Goal: Task Accomplishment & Management: Use online tool/utility

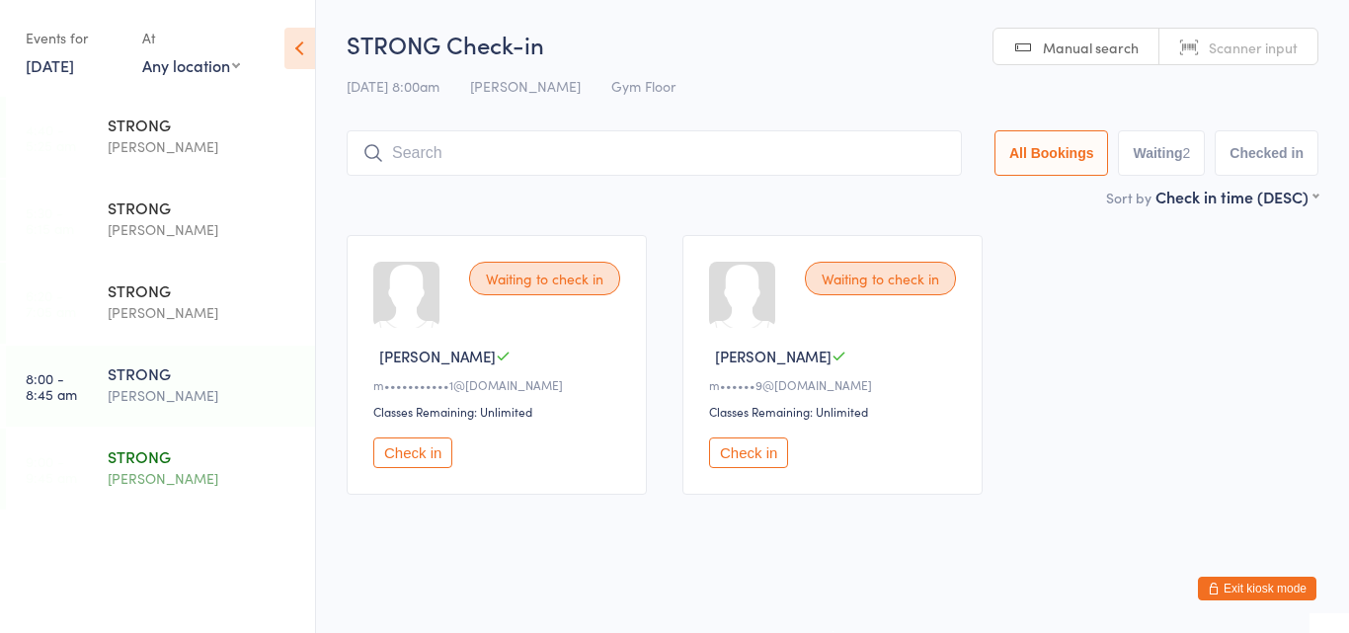
click at [154, 448] on div "STRONG" at bounding box center [203, 456] width 191 height 22
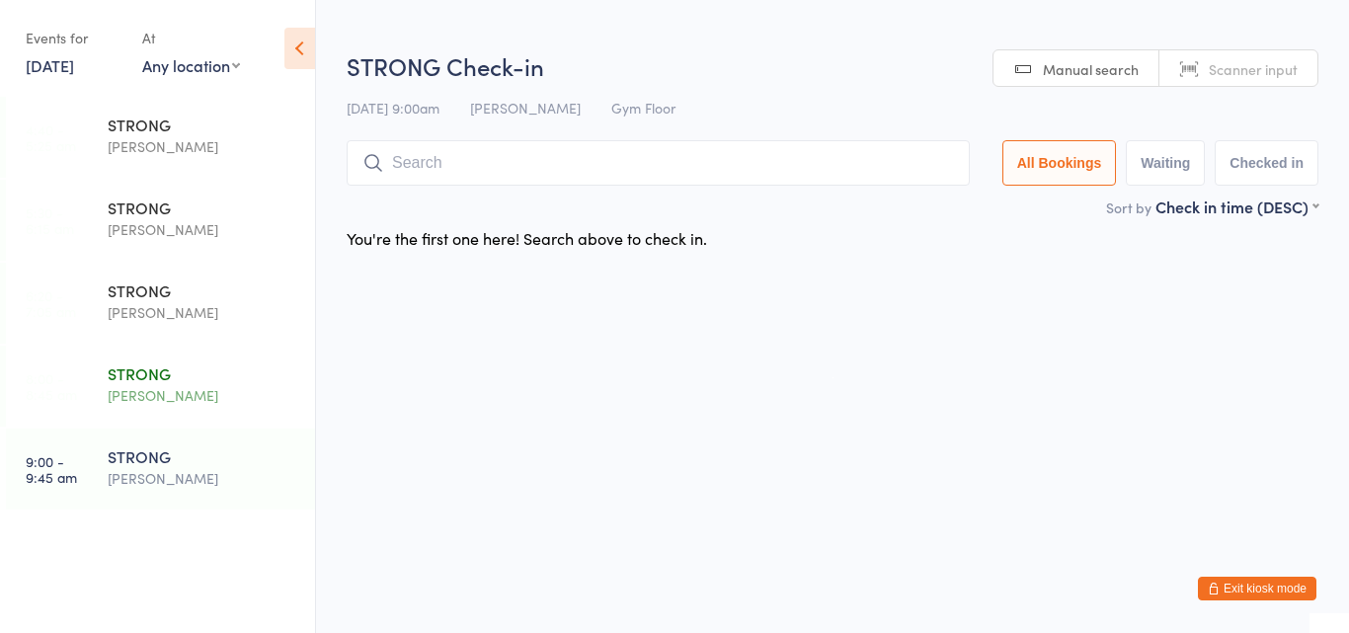
click at [153, 406] on div "[PERSON_NAME]" at bounding box center [203, 395] width 191 height 23
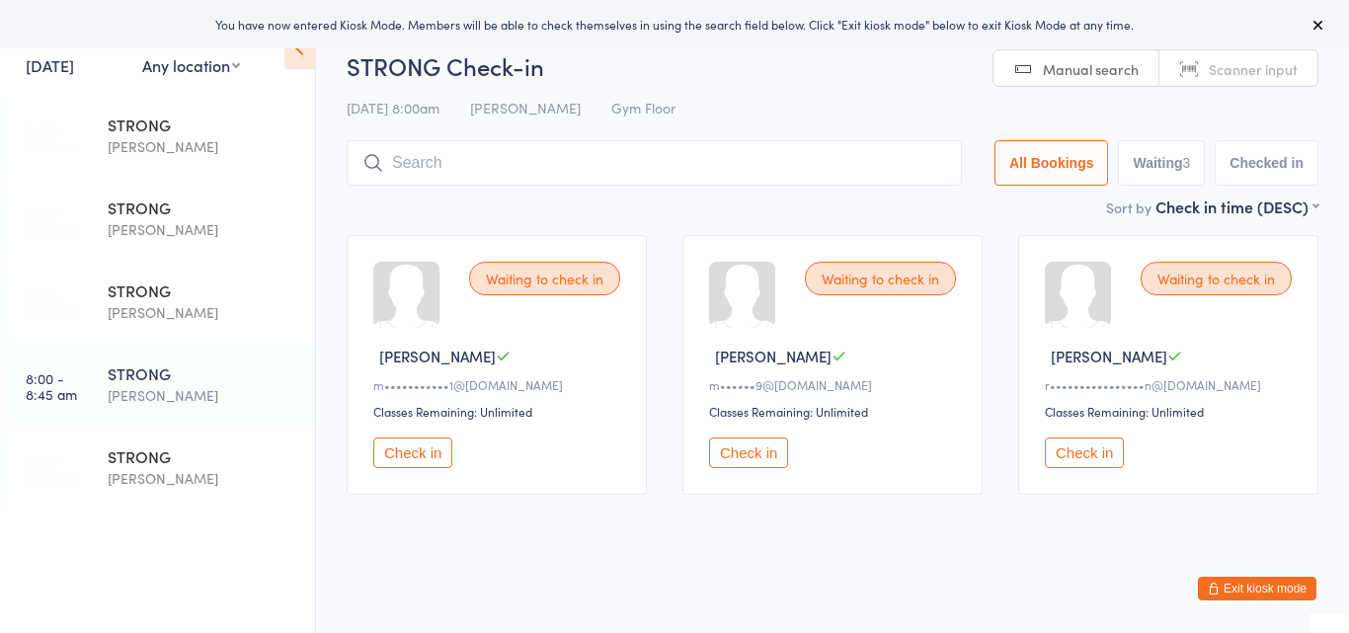
click at [1067, 449] on button "Check in" at bounding box center [1084, 453] width 79 height 31
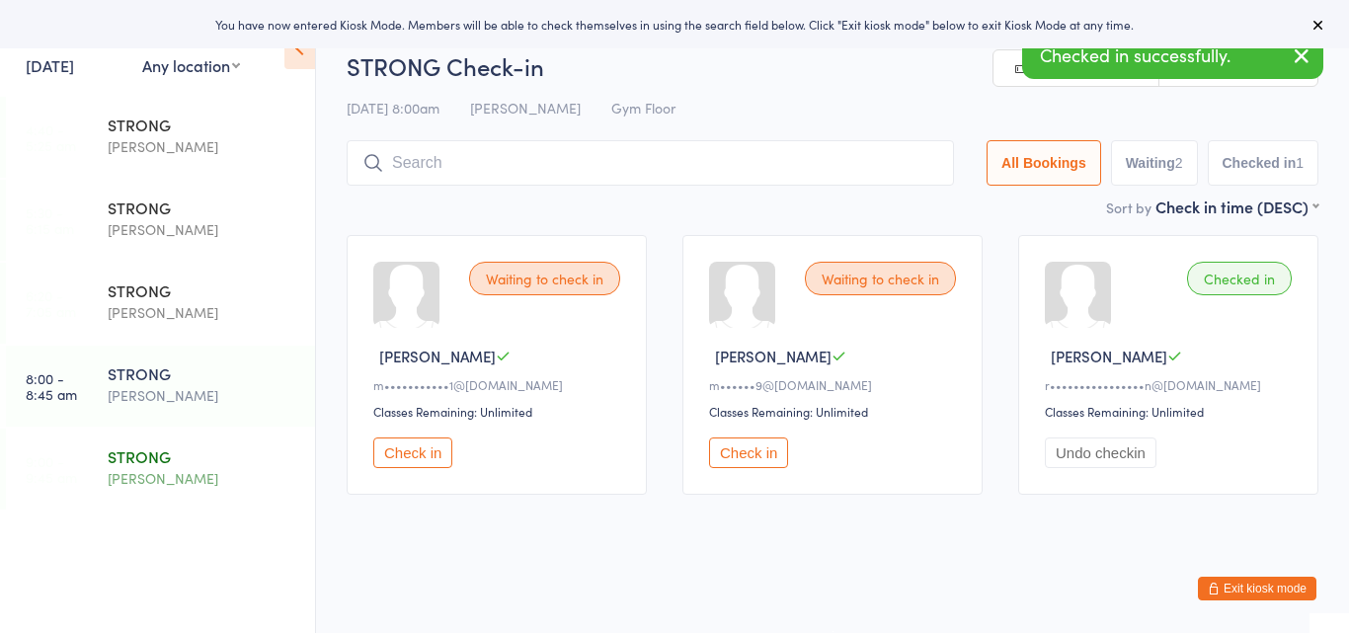
click at [181, 452] on div "STRONG" at bounding box center [203, 456] width 191 height 22
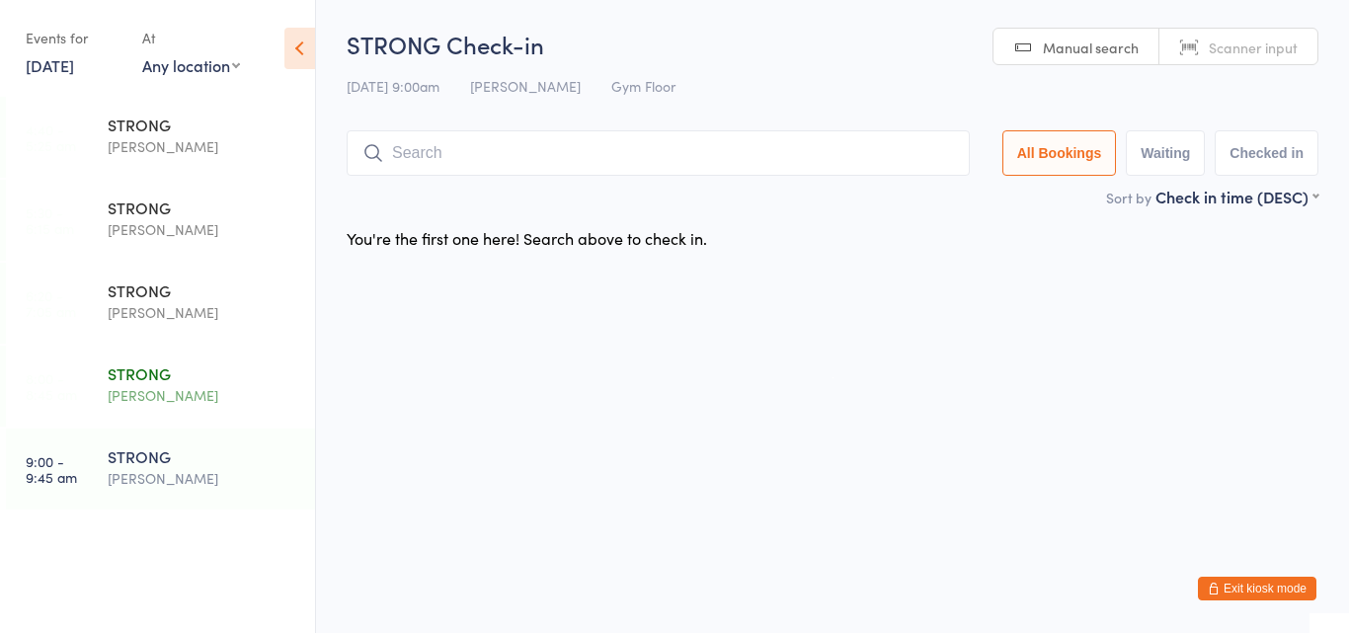
click at [170, 399] on div "[PERSON_NAME]" at bounding box center [203, 395] width 191 height 23
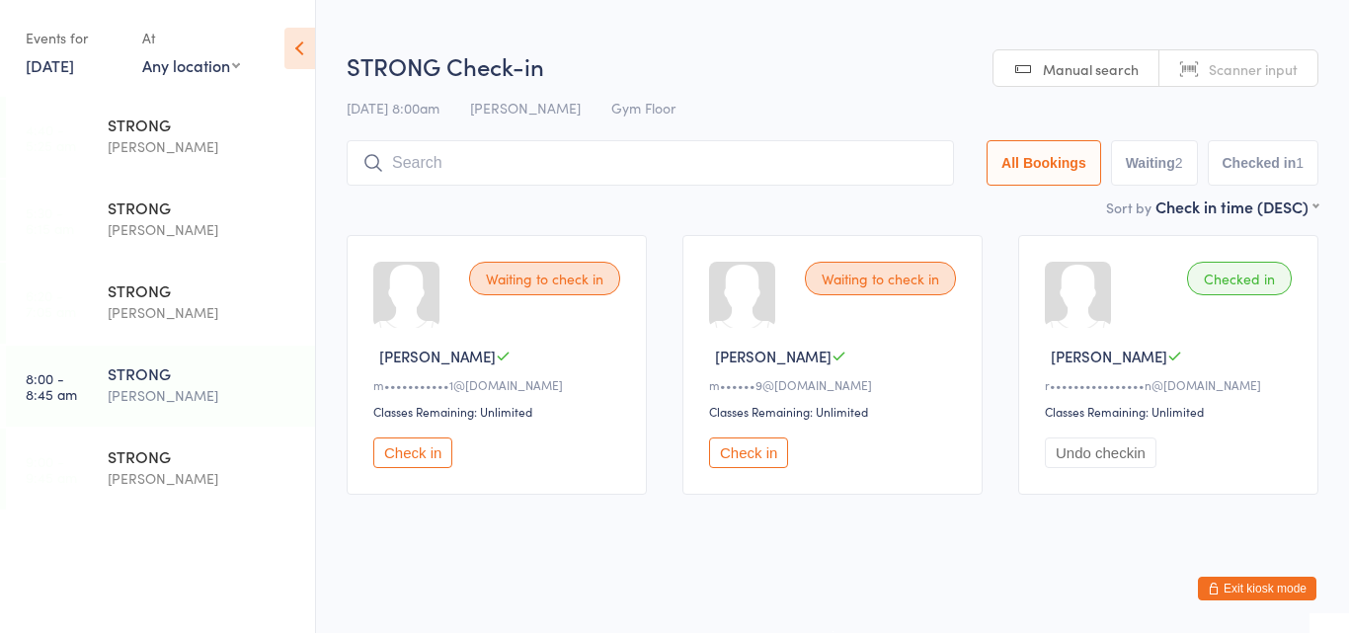
click at [417, 459] on button "Check in" at bounding box center [412, 453] width 79 height 31
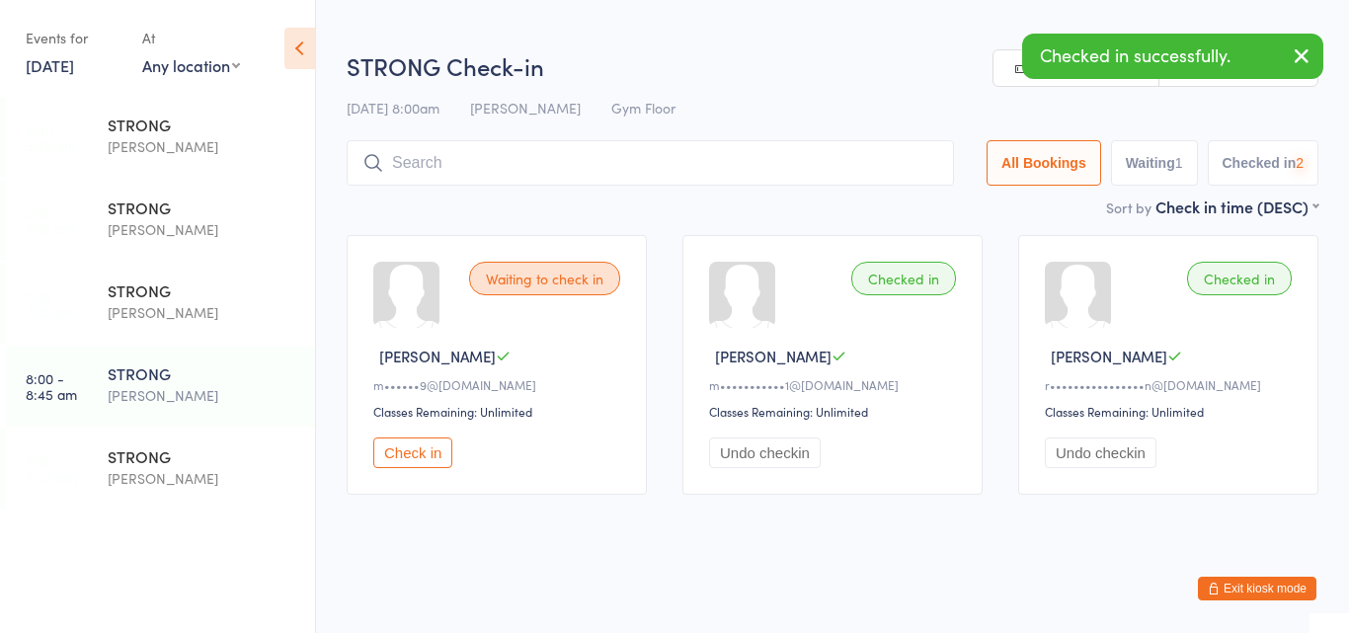
click at [417, 459] on button "Check in" at bounding box center [412, 453] width 79 height 31
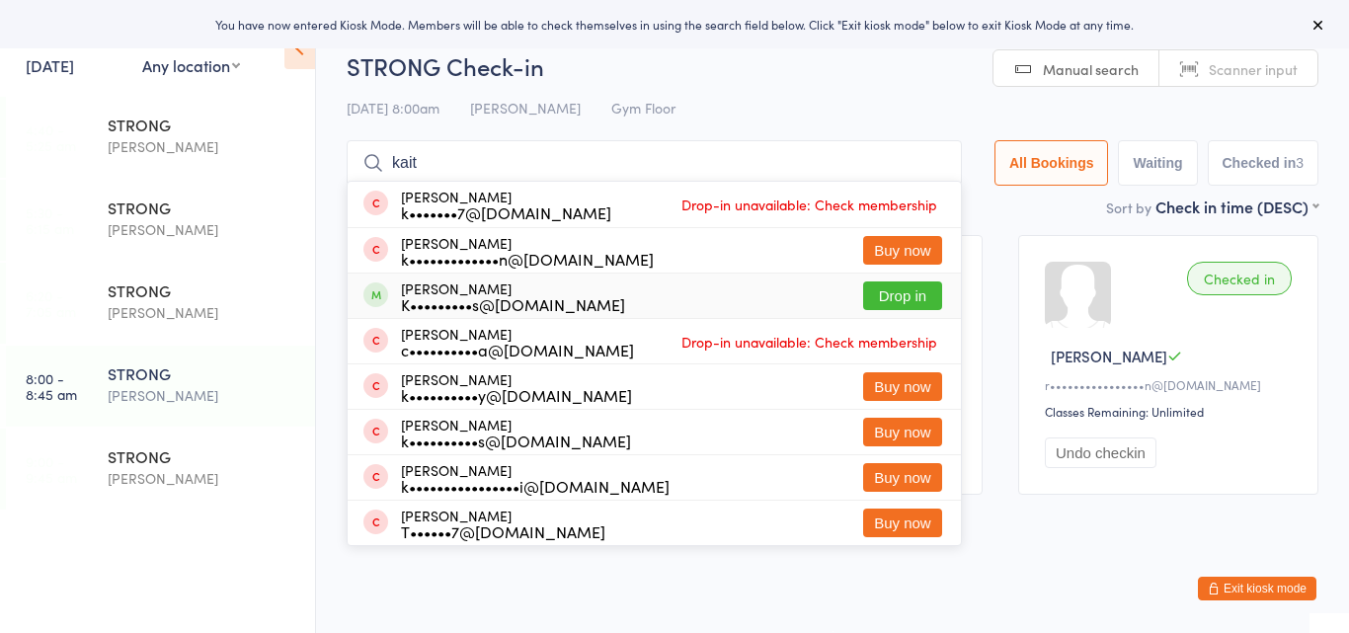
type input "kait"
click at [575, 306] on div "Kaitlin Brier-Mills K•••••••••s@gmail.com Drop in" at bounding box center [654, 296] width 613 height 44
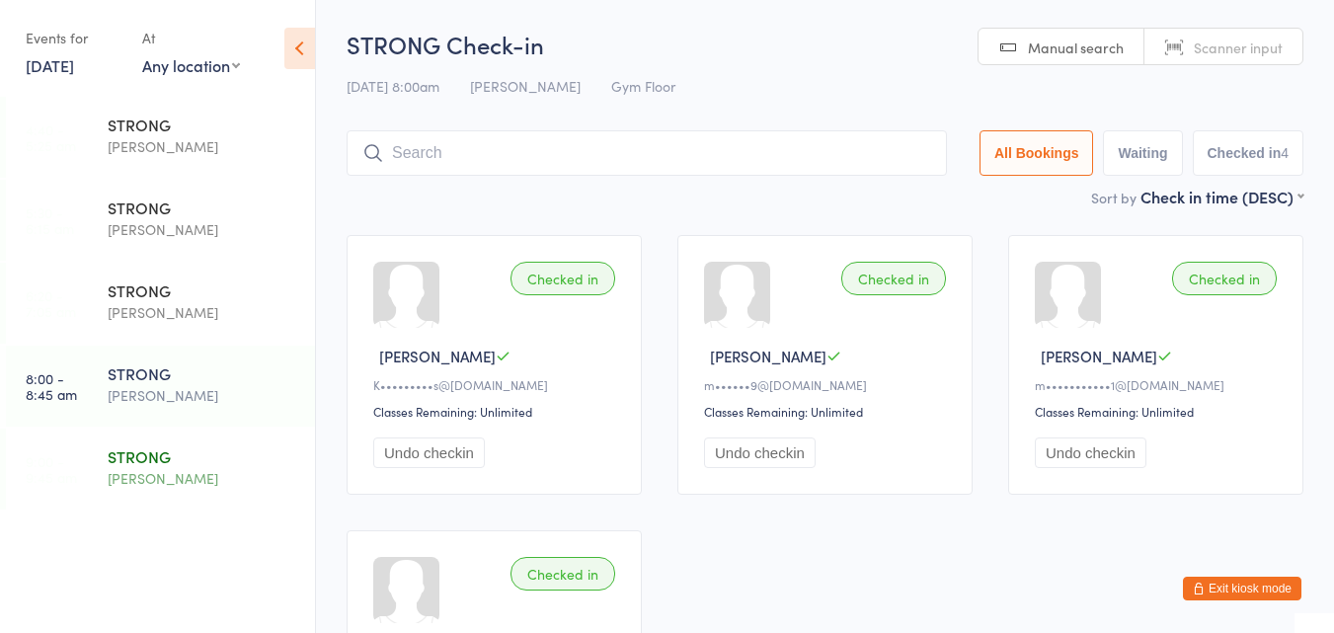
click at [149, 459] on div "STRONG" at bounding box center [203, 456] width 191 height 22
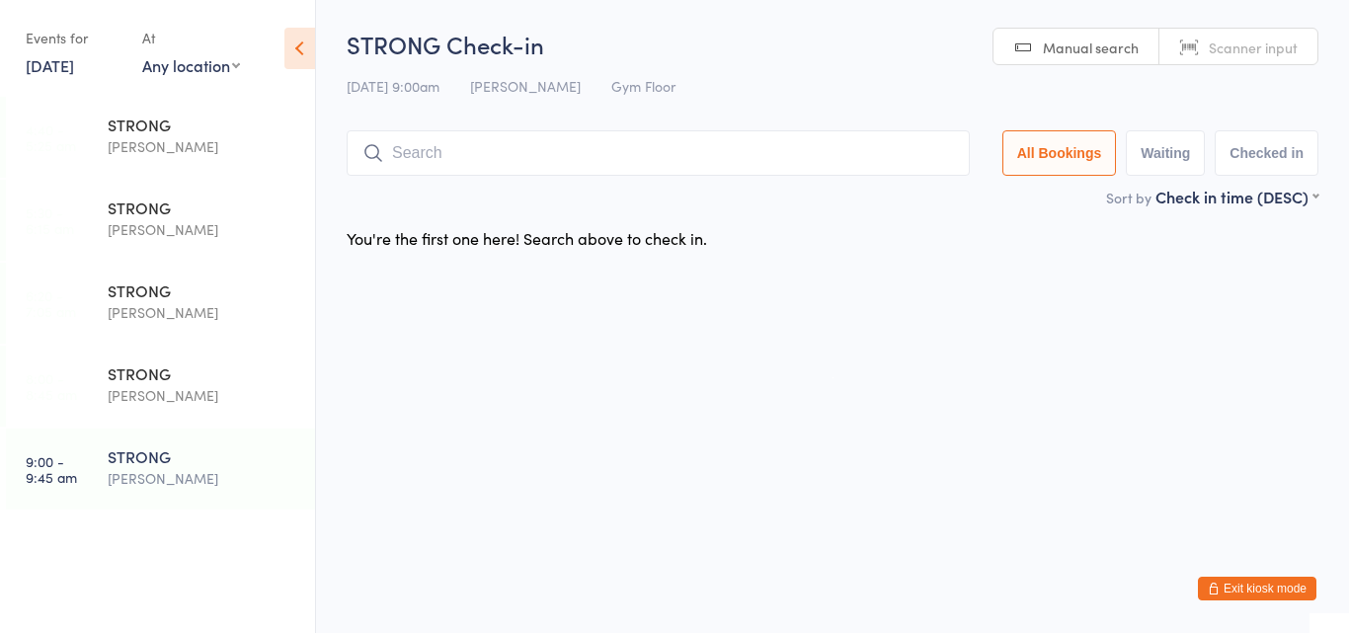
click at [1222, 597] on button "Exit kiosk mode" at bounding box center [1257, 589] width 119 height 24
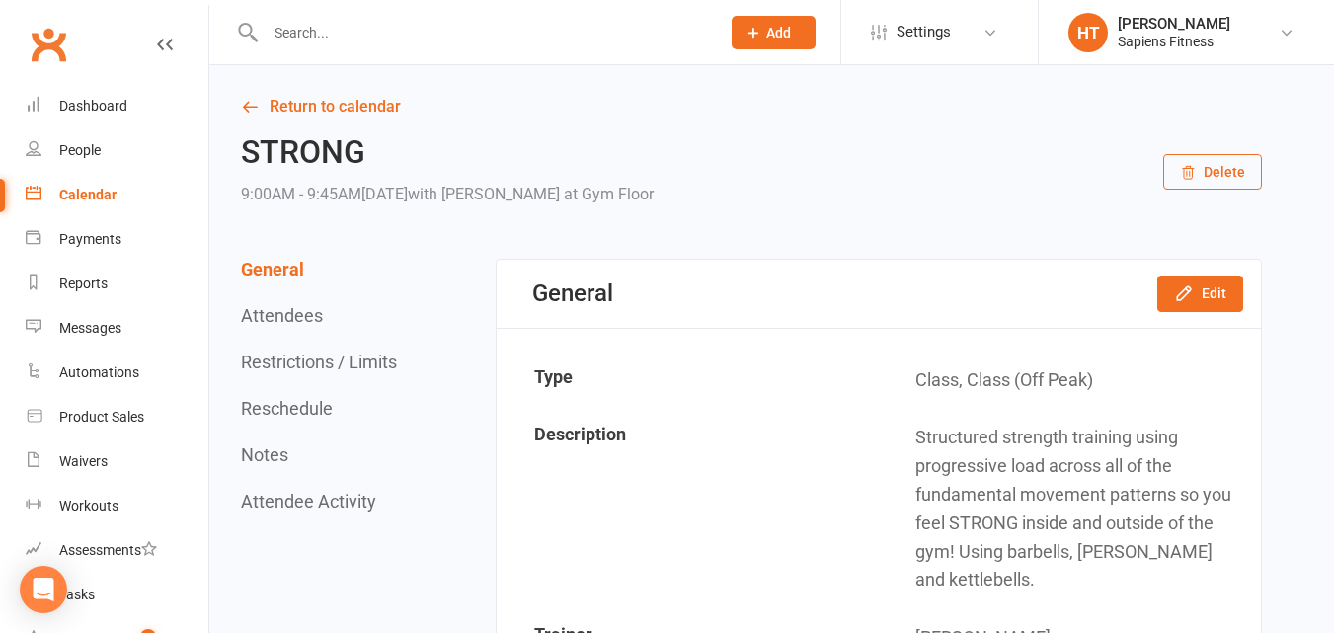
click at [384, 38] on input "text" at bounding box center [483, 33] width 446 height 28
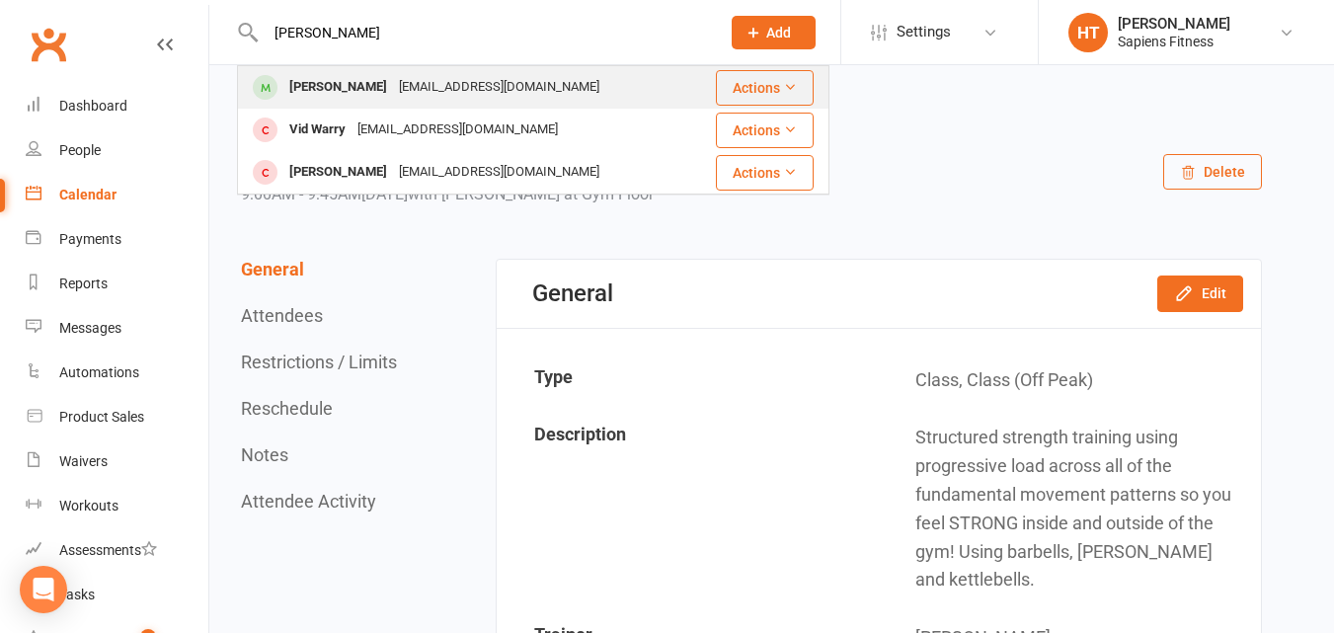
type input "[PERSON_NAME]"
click at [398, 75] on div "[EMAIL_ADDRESS][DOMAIN_NAME]" at bounding box center [499, 87] width 212 height 29
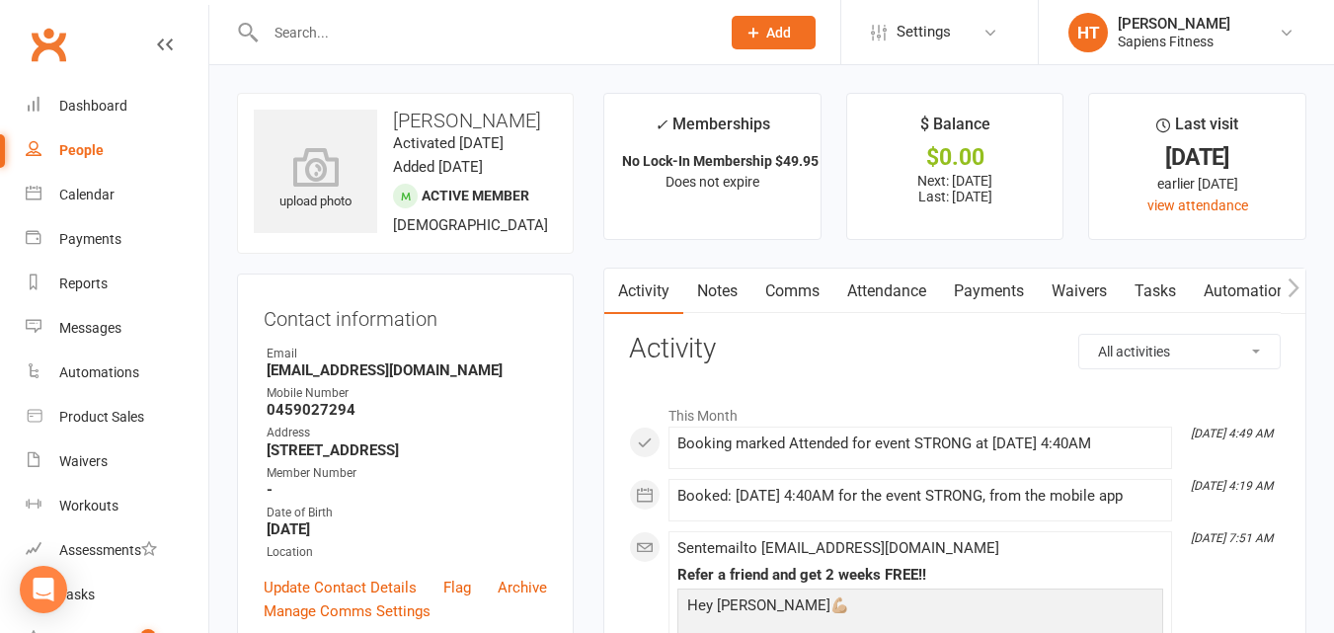
click at [1003, 298] on link "Payments" at bounding box center [989, 291] width 98 height 45
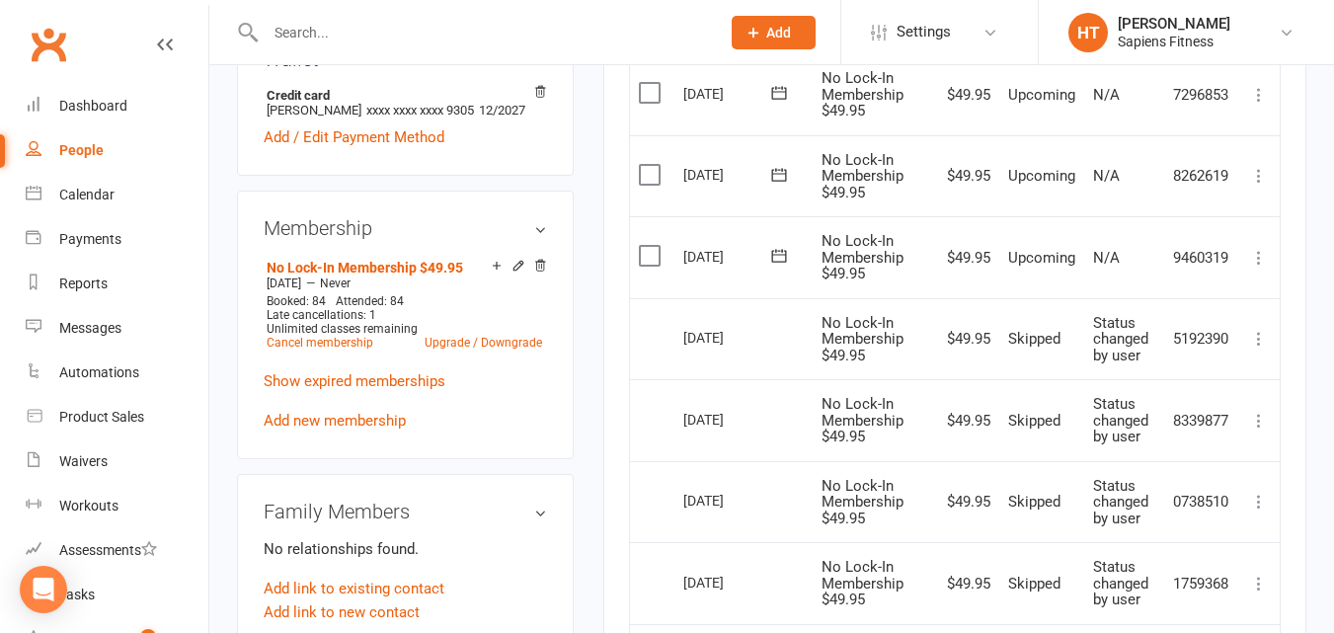
scroll to position [651, 0]
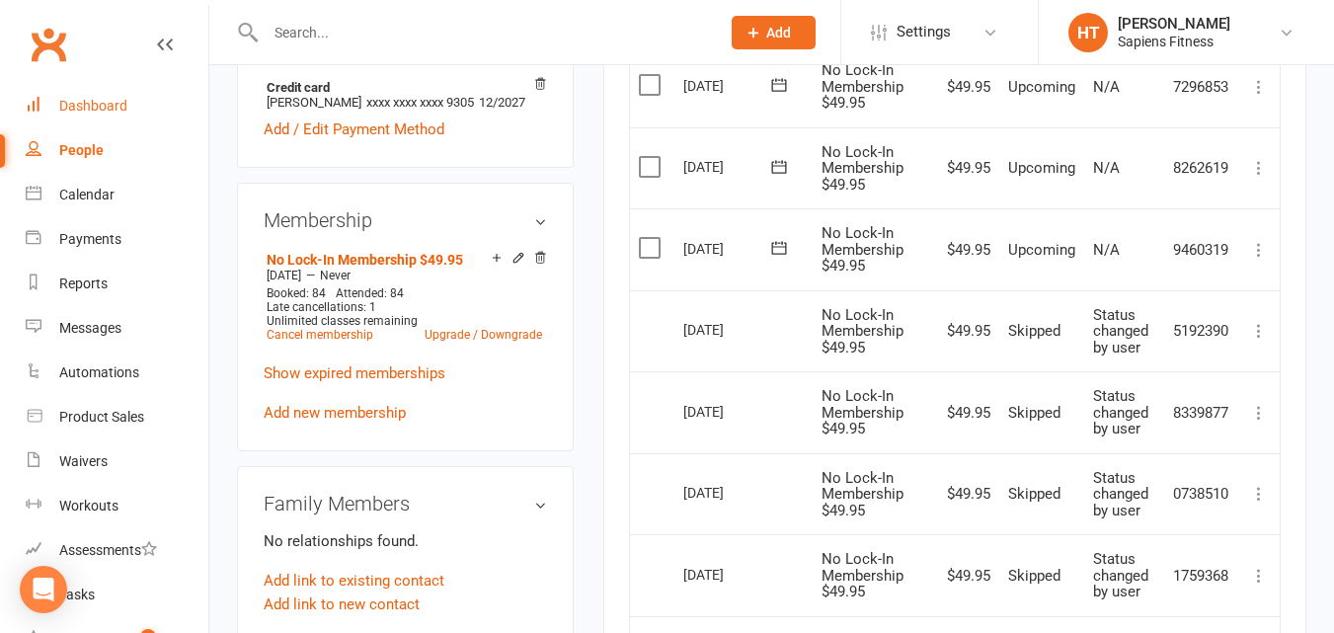
click at [126, 108] on link "Dashboard" at bounding box center [117, 106] width 183 height 44
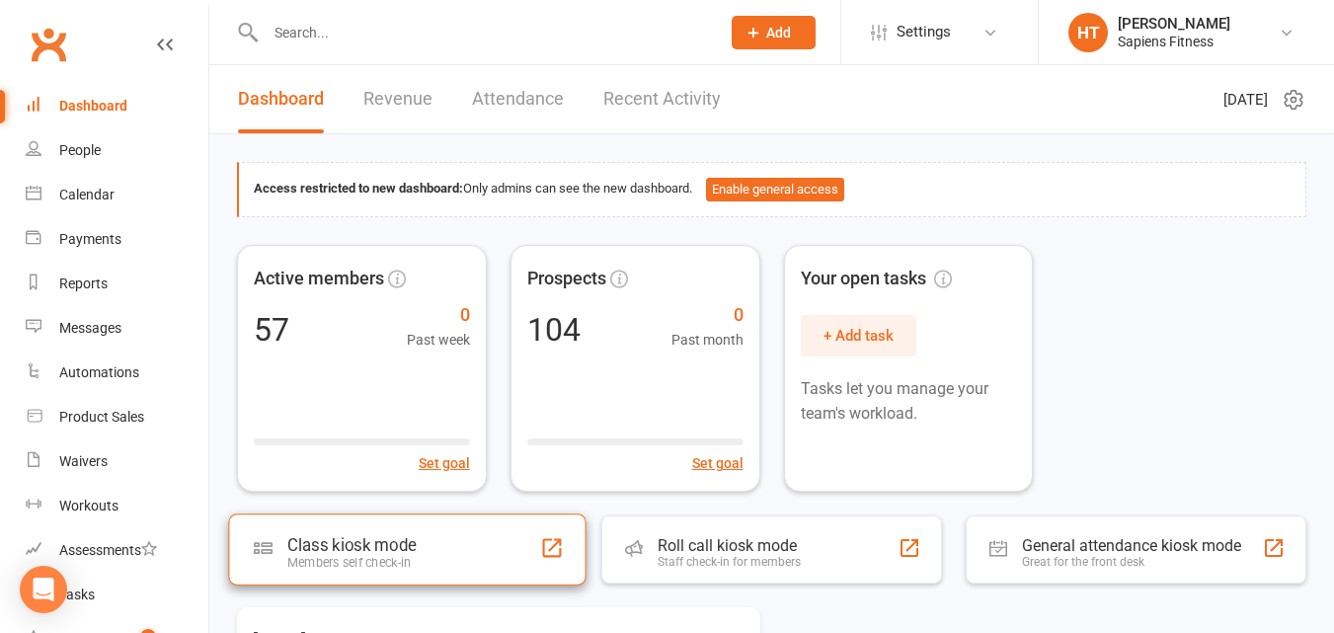
click at [353, 546] on div "Class kiosk mode" at bounding box center [351, 545] width 128 height 20
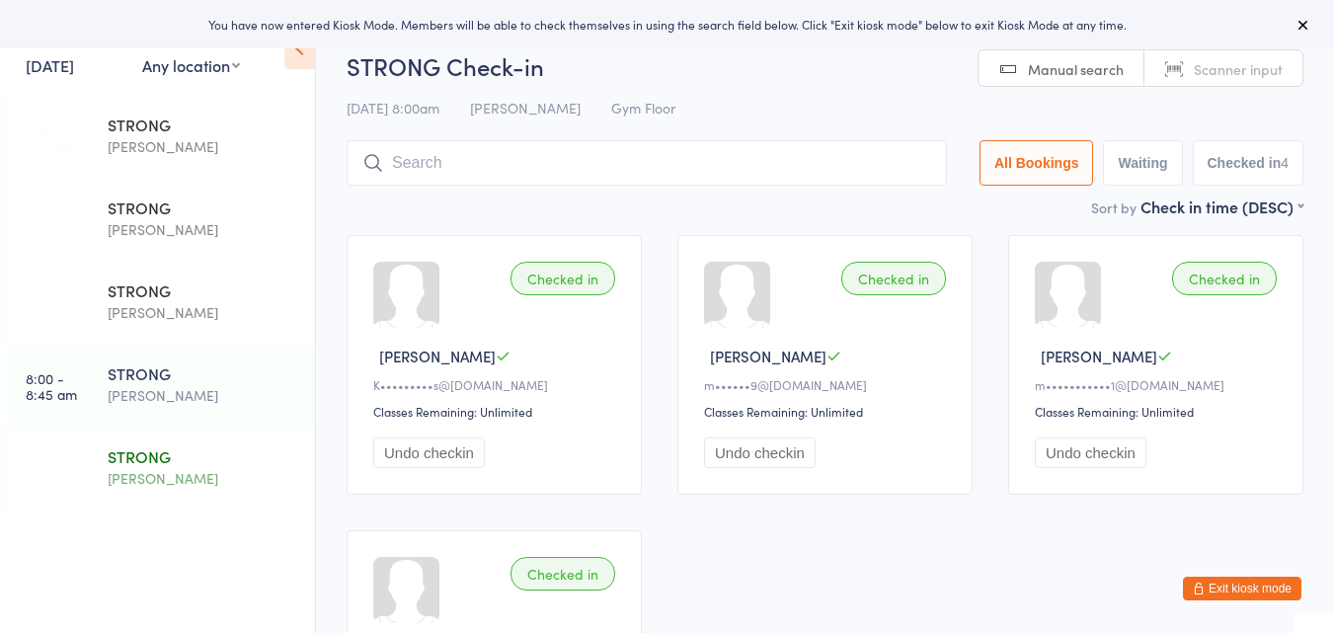
click at [202, 457] on div "STRONG" at bounding box center [203, 456] width 191 height 22
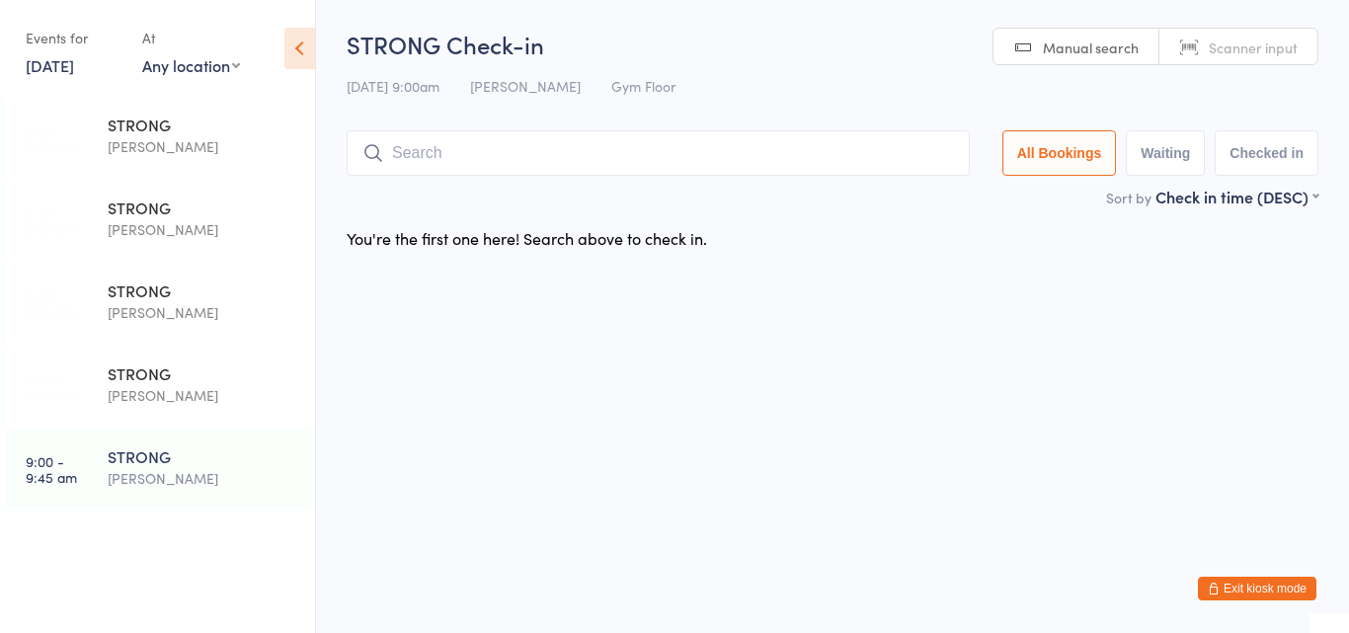
click at [1241, 592] on button "Exit kiosk mode" at bounding box center [1257, 589] width 119 height 24
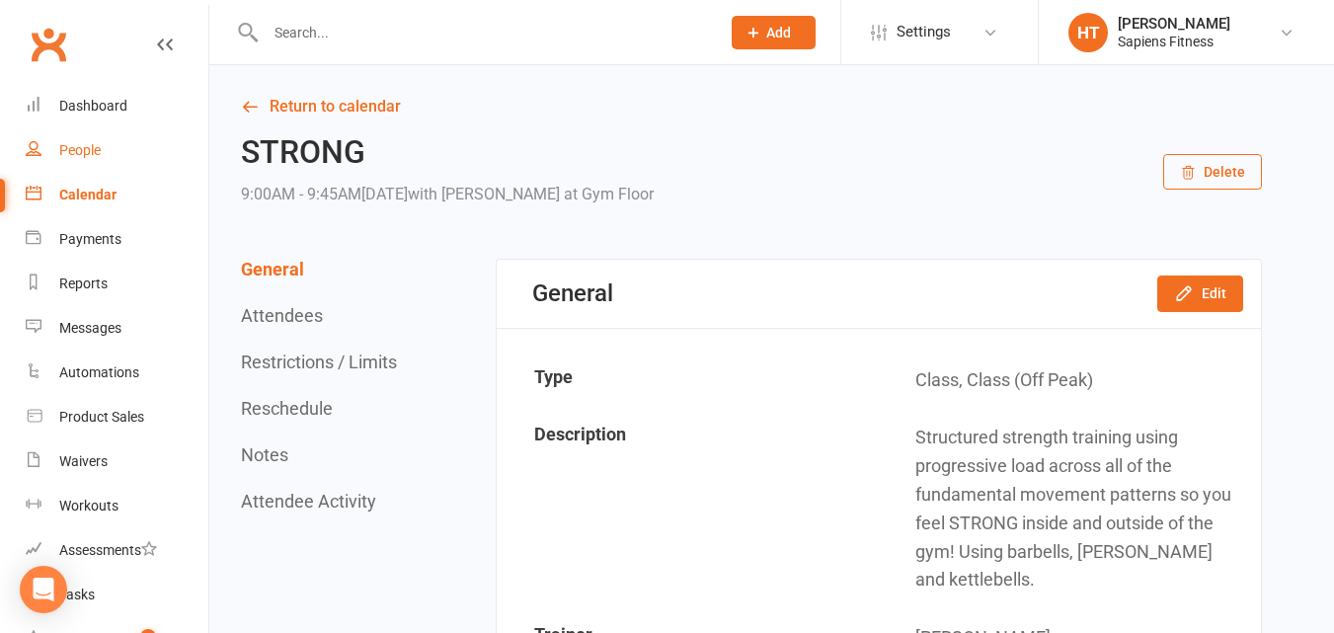
click at [89, 142] on div "People" at bounding box center [79, 150] width 41 height 16
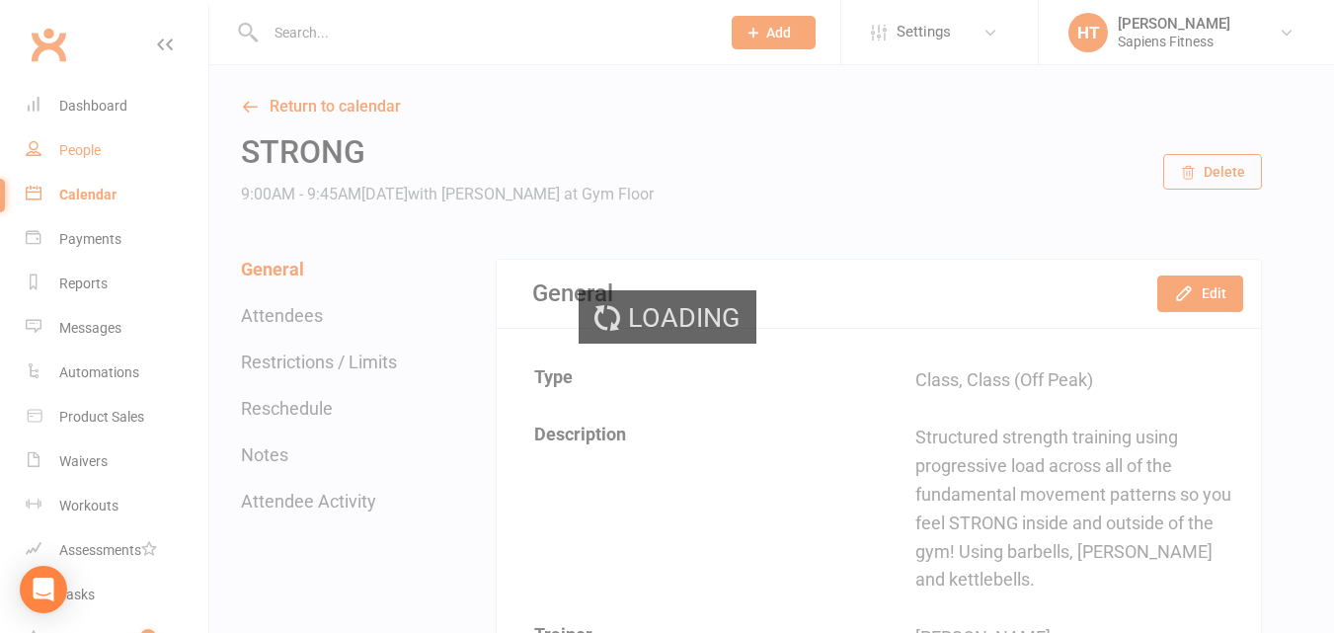
select select "100"
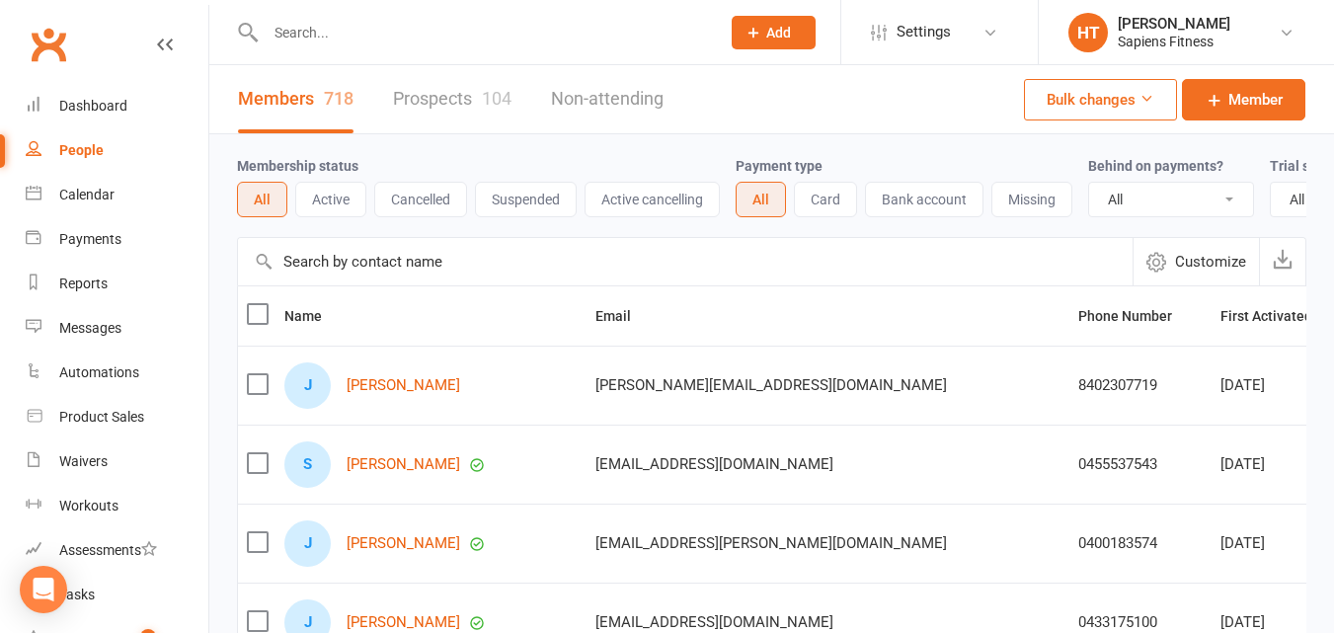
click at [531, 201] on button "Suspended" at bounding box center [526, 200] width 102 height 36
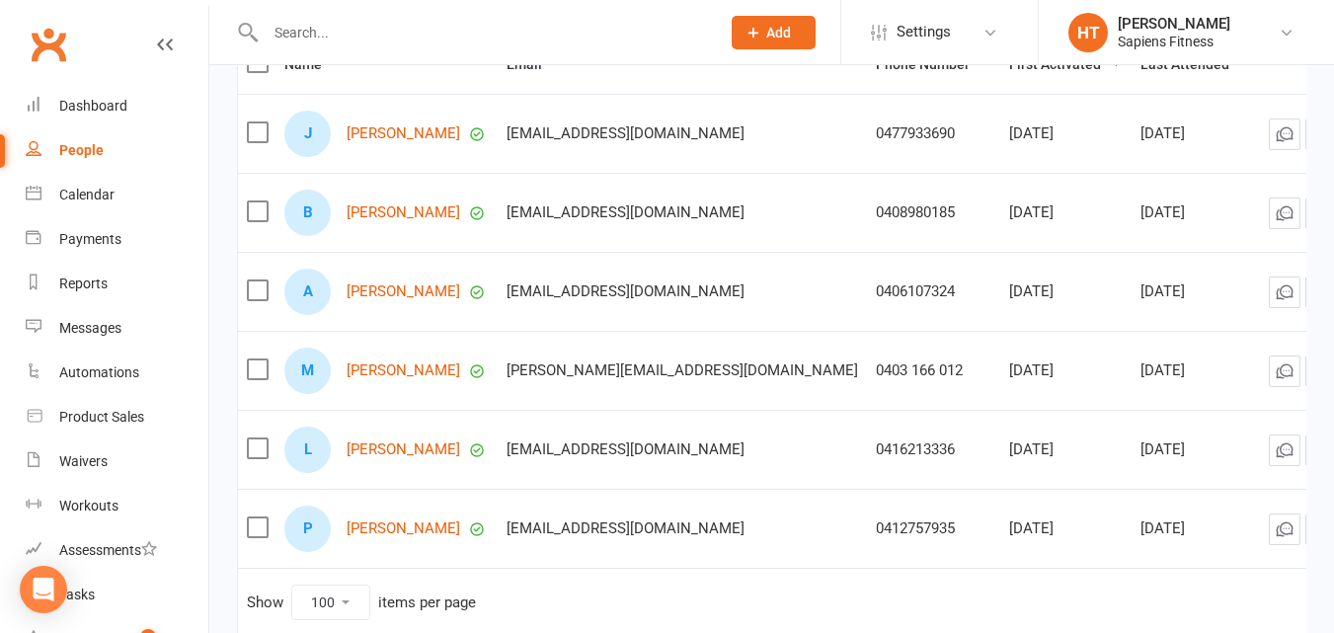
scroll to position [247, 0]
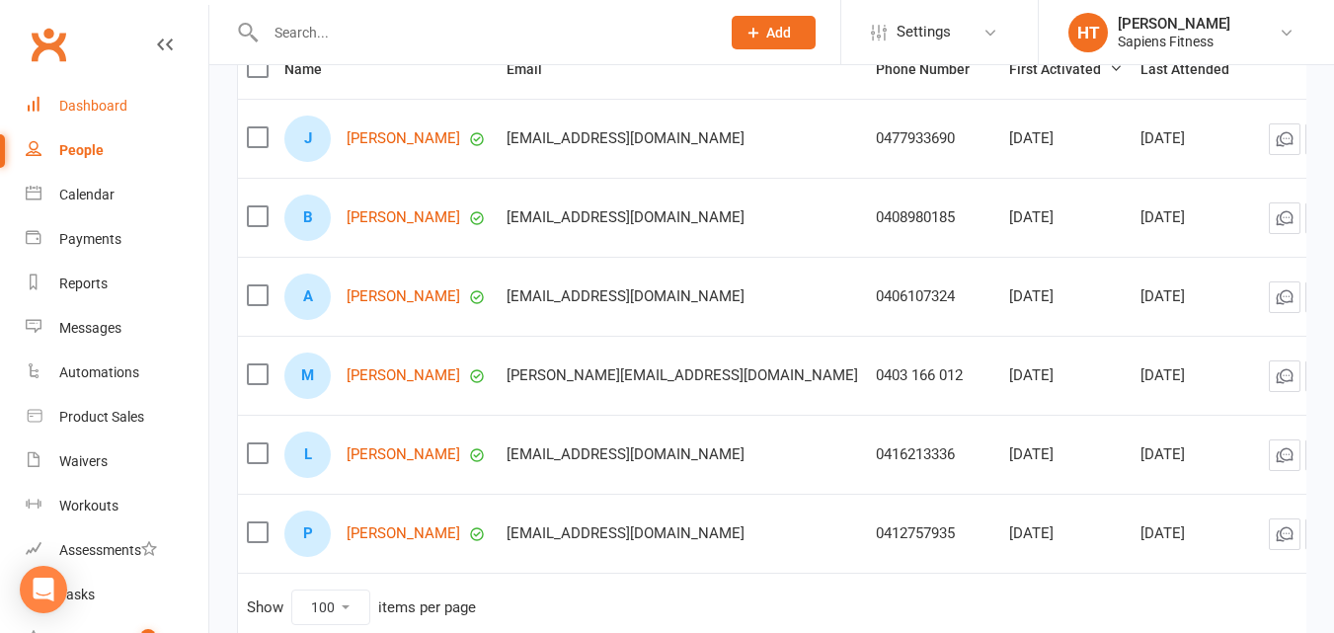
click at [87, 109] on div "Dashboard" at bounding box center [93, 106] width 68 height 16
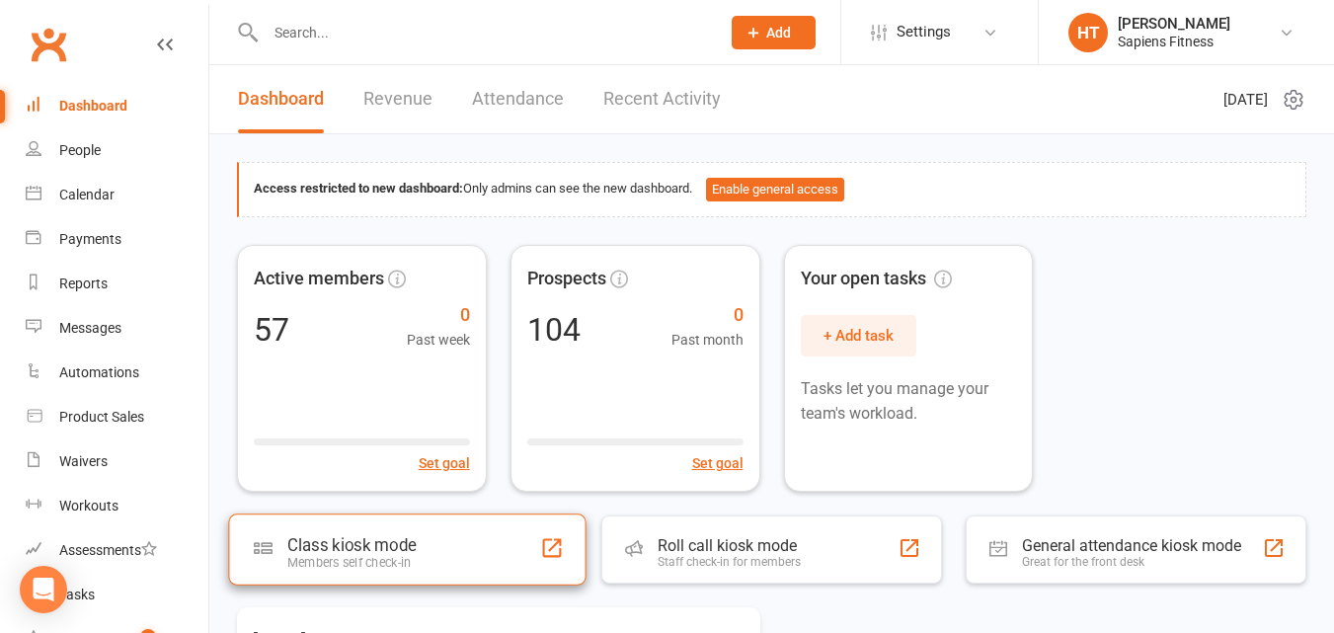
click at [341, 563] on div "Members self check-in" at bounding box center [351, 562] width 128 height 15
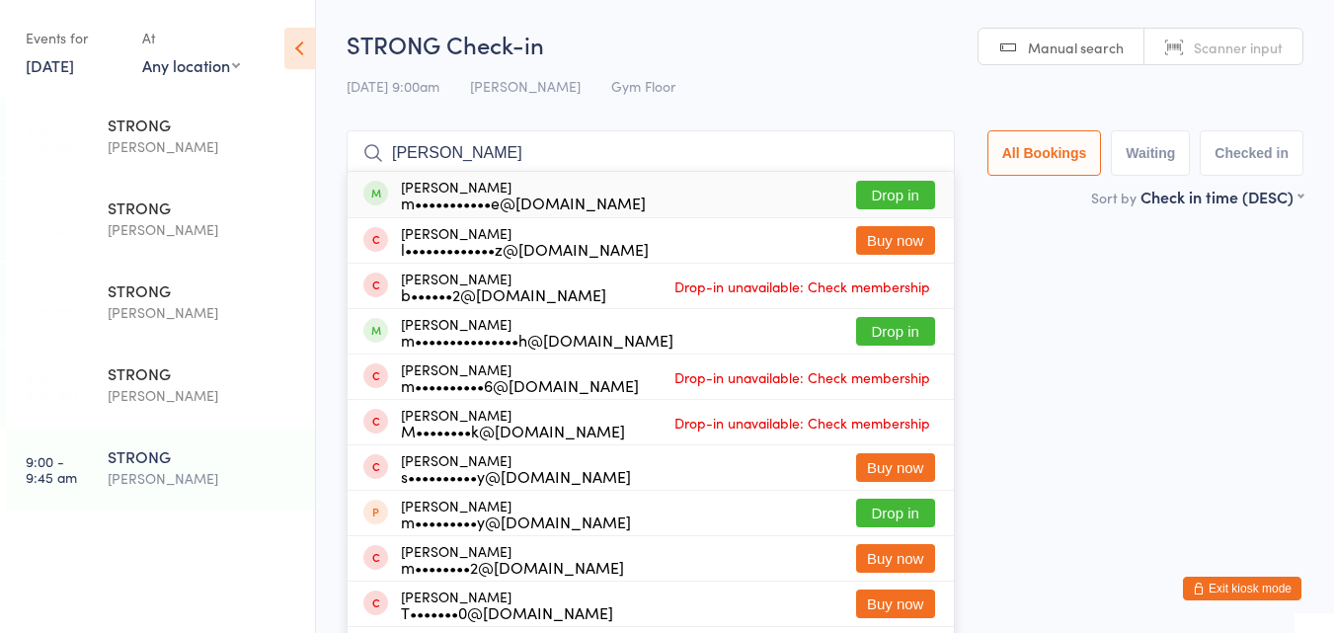
type input "[PERSON_NAME]"
click at [525, 204] on div "m•••••••••••e@[DOMAIN_NAME]" at bounding box center [523, 203] width 245 height 16
